Goal: Task Accomplishment & Management: Manage account settings

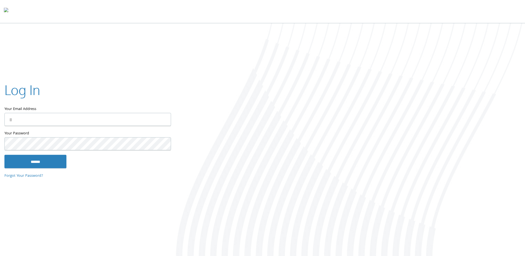
type input "**********"
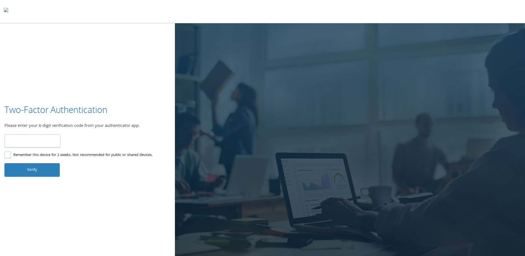
click at [13, 142] on input "number" at bounding box center [32, 140] width 56 height 13
type input "******"
